Goal: Check status: Check status

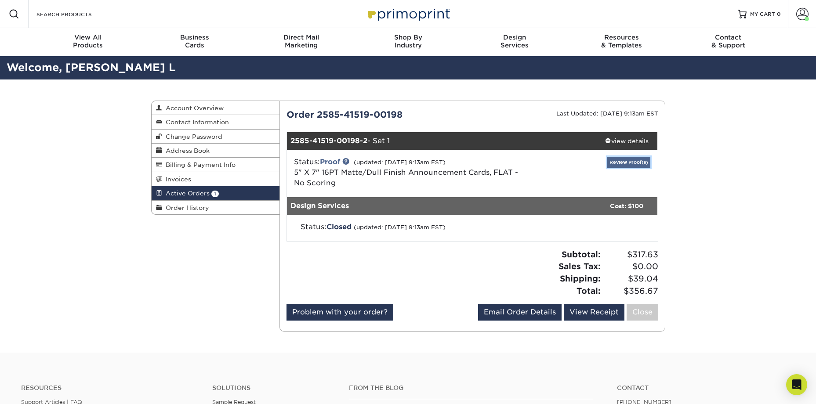
click at [638, 162] on link "Review Proof(s)" at bounding box center [628, 162] width 43 height 11
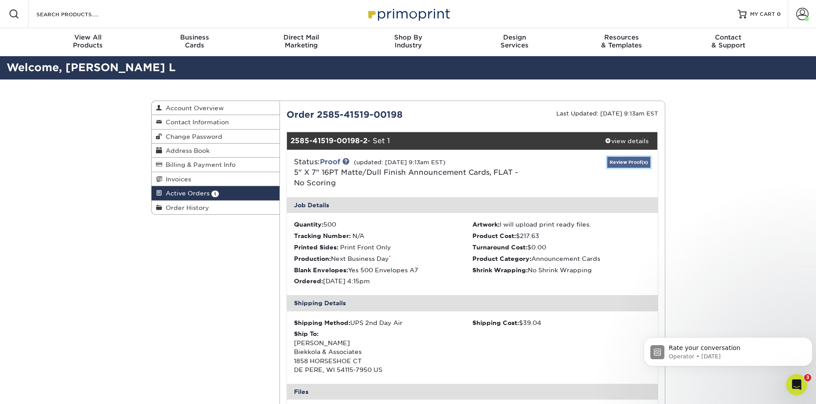
click at [619, 162] on link "Review Proof(s)" at bounding box center [628, 162] width 43 height 11
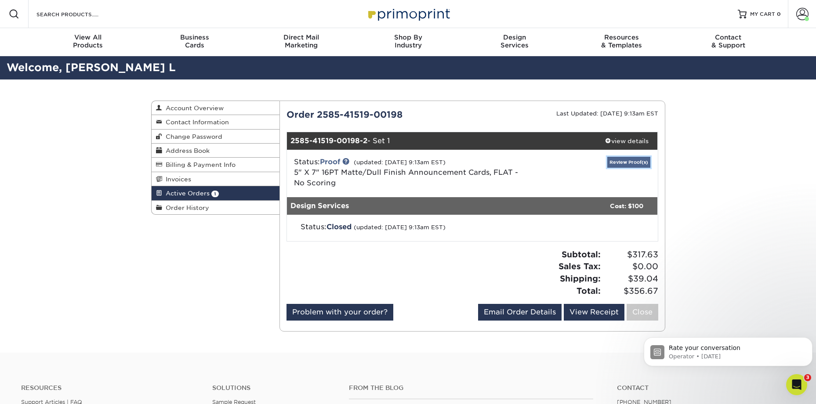
click at [619, 162] on link "Review Proof(s)" at bounding box center [628, 162] width 43 height 11
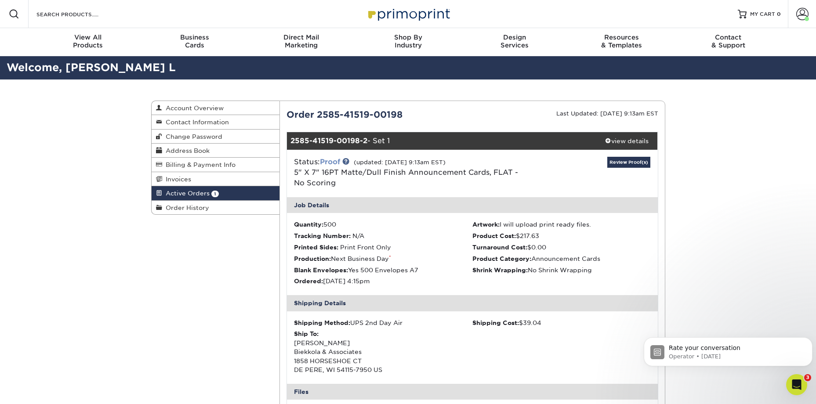
click at [337, 160] on link "Proof" at bounding box center [330, 162] width 20 height 8
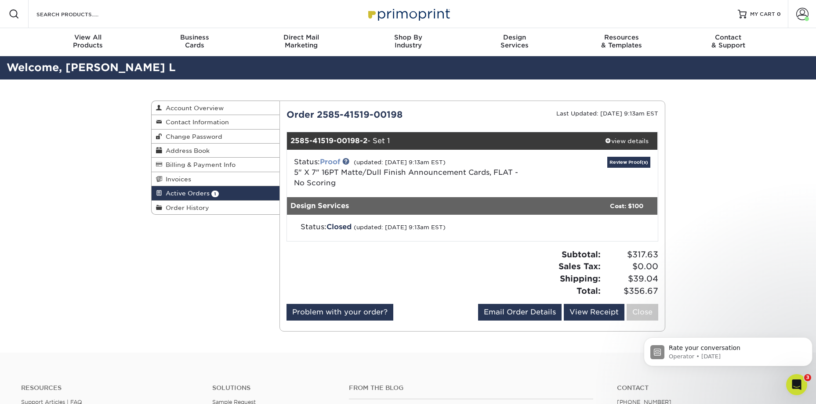
click at [337, 160] on link "Proof" at bounding box center [330, 162] width 20 height 8
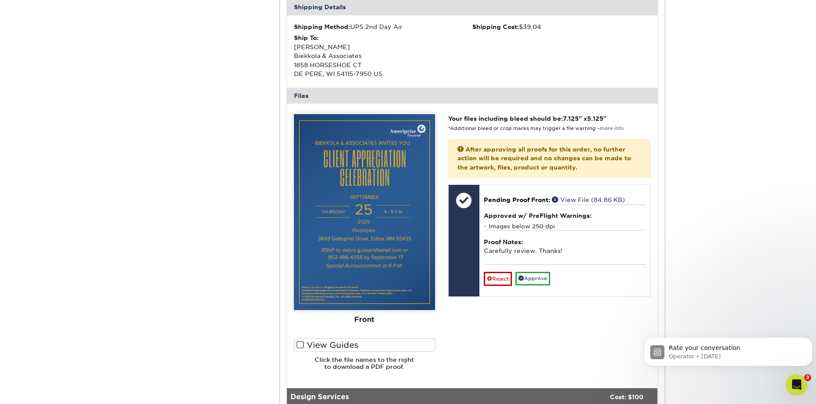
scroll to position [308, 0]
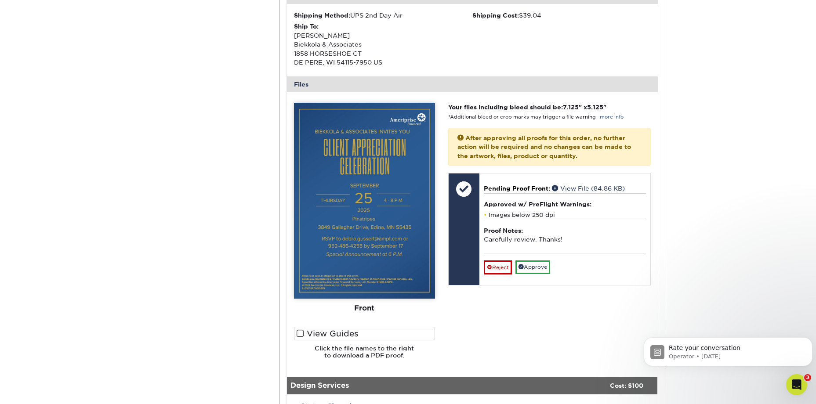
click at [300, 332] on span at bounding box center [300, 334] width 7 height 8
click at [0, 0] on input "View Guides" at bounding box center [0, 0] width 0 height 0
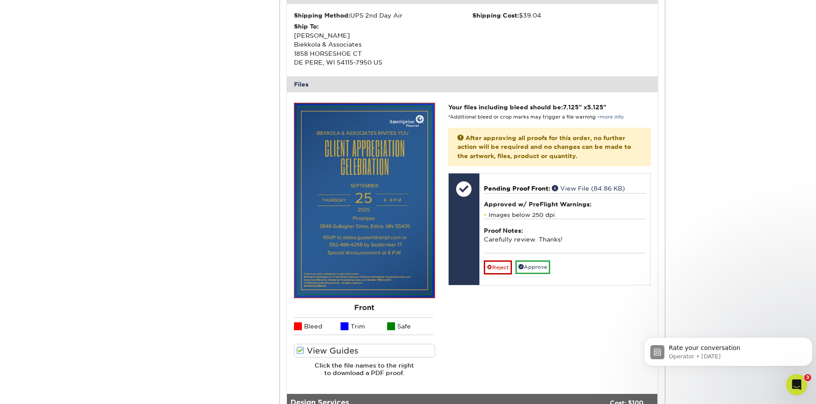
click at [300, 347] on span at bounding box center [300, 351] width 7 height 8
click at [0, 0] on input "View Guides" at bounding box center [0, 0] width 0 height 0
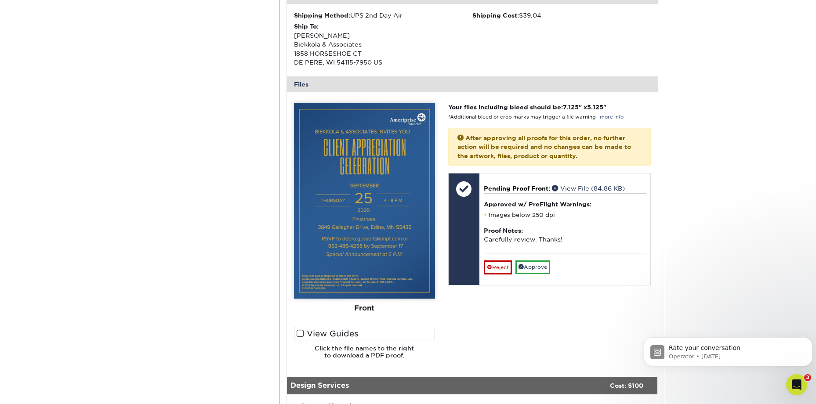
click at [396, 351] on h6 "Click the file names to the right to download a PDF proof." at bounding box center [364, 356] width 141 height 22
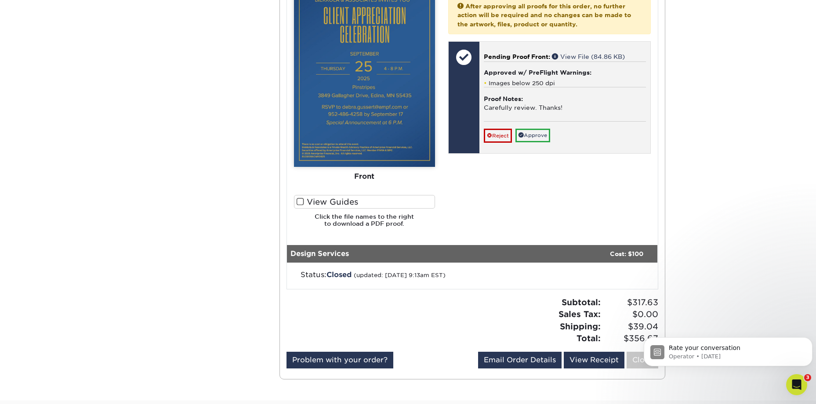
scroll to position [396, 0]
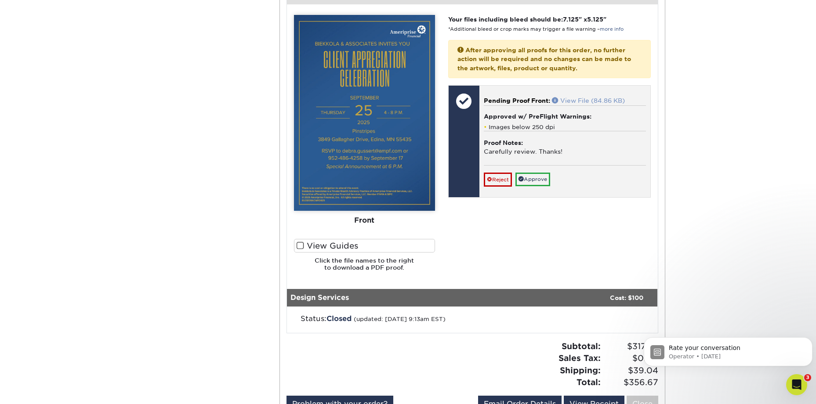
click at [573, 98] on link "View File (84.86 KB)" at bounding box center [588, 100] width 73 height 7
click at [536, 178] on link "Approve" at bounding box center [533, 180] width 35 height 14
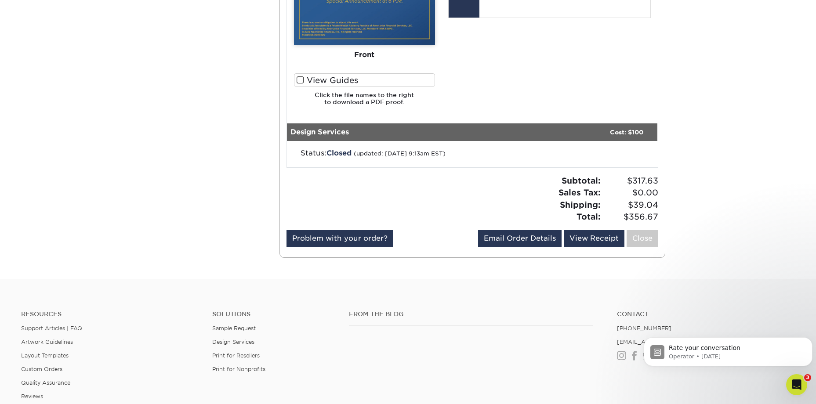
scroll to position [571, 0]
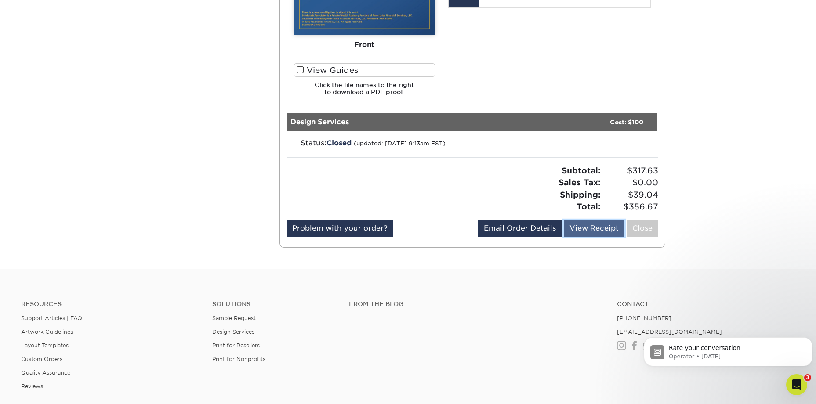
click at [586, 229] on link "View Receipt" at bounding box center [594, 228] width 61 height 17
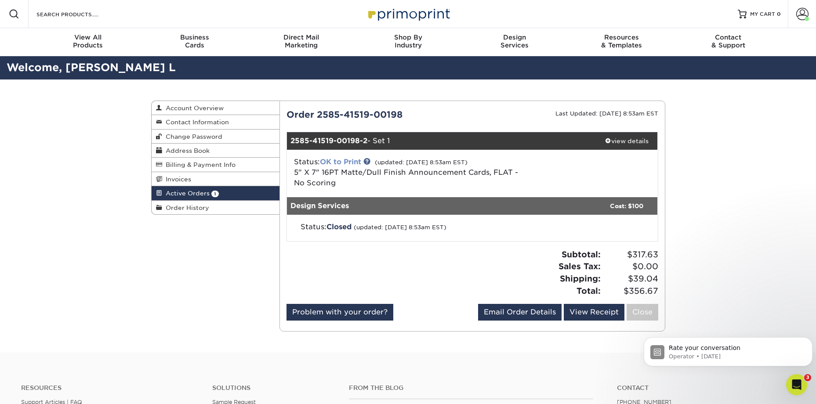
click at [356, 163] on link "OK to Print" at bounding box center [340, 162] width 41 height 8
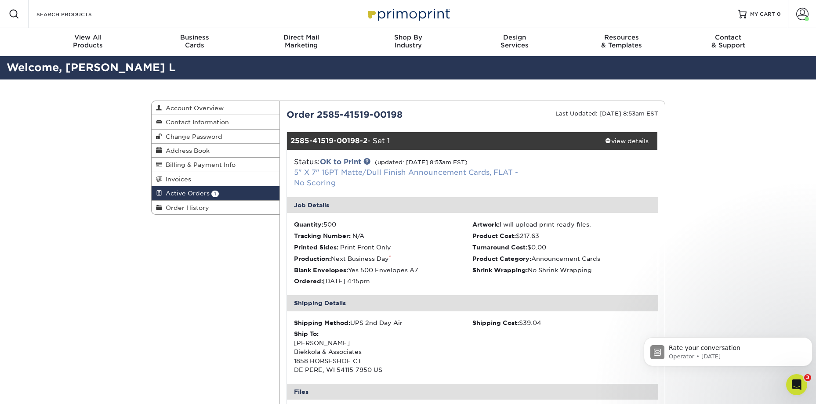
click at [393, 172] on link "5" X 7" 16PT Matte/Dull Finish Announcement Cards, FLAT - No Scoring" at bounding box center [406, 177] width 224 height 19
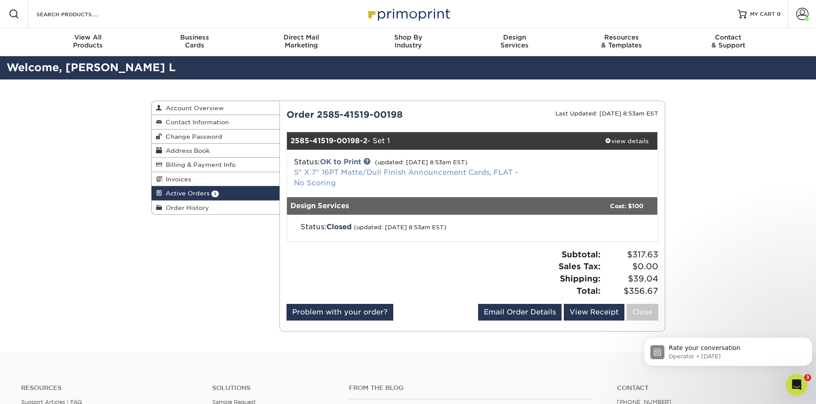
click at [396, 173] on link "5" X 7" 16PT Matte/Dull Finish Announcement Cards, FLAT - No Scoring" at bounding box center [406, 177] width 224 height 19
